Goal: Find specific page/section: Find specific page/section

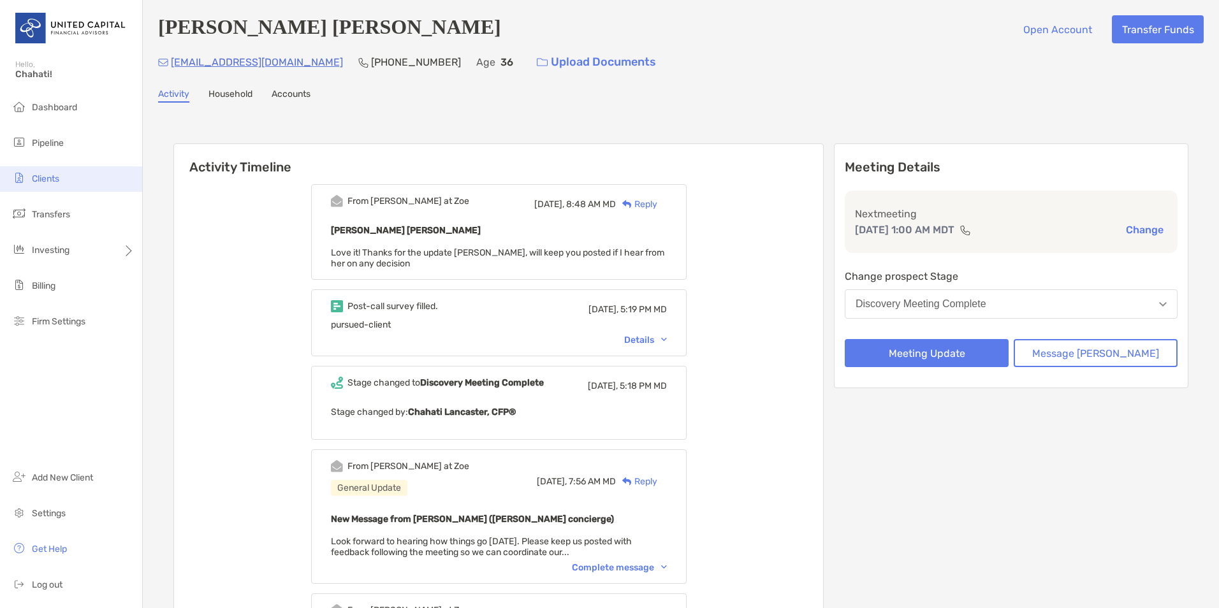
click at [62, 184] on li "Clients" at bounding box center [71, 179] width 142 height 26
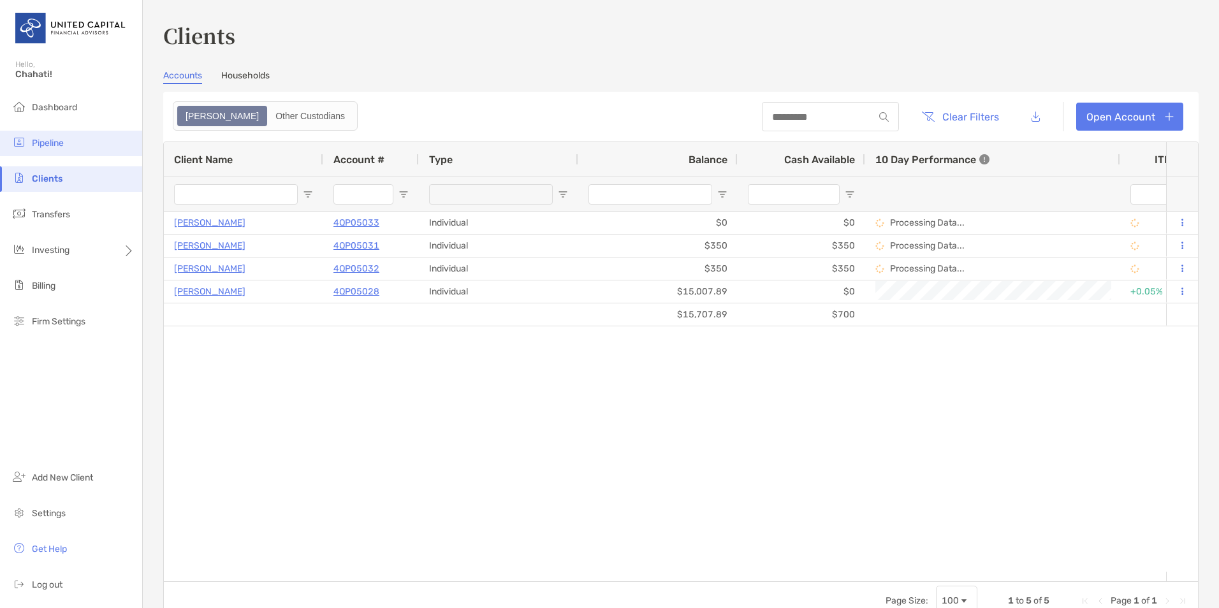
click at [61, 138] on span "Pipeline" at bounding box center [48, 143] width 32 height 11
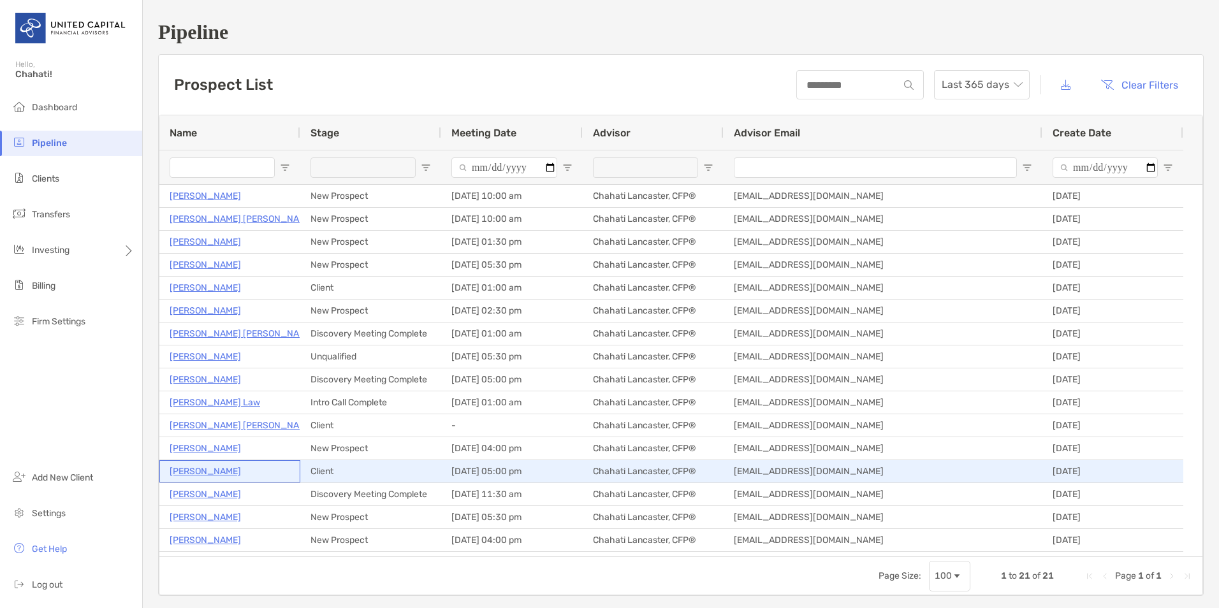
click at [194, 474] on p "[PERSON_NAME]" at bounding box center [205, 472] width 71 height 16
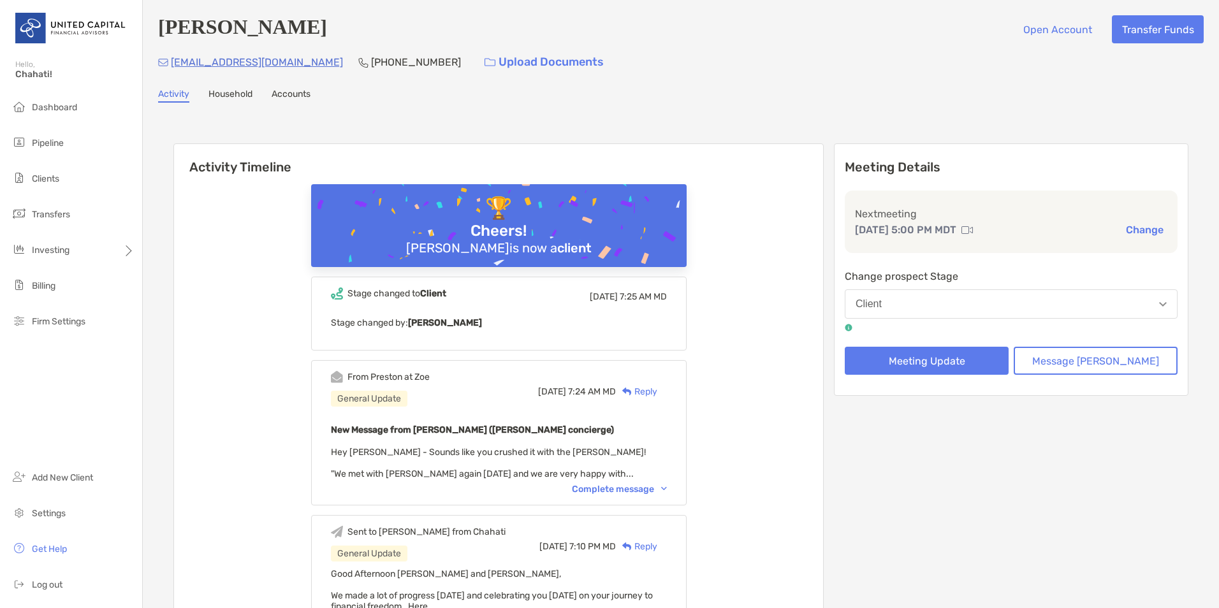
click at [1009, 103] on div "Activity Household Accounts" at bounding box center [681, 96] width 1046 height 14
click at [488, 24] on div "Eric Stephan Open Account Transfer Funds" at bounding box center [681, 29] width 1046 height 28
